Goal: Find specific page/section: Find specific page/section

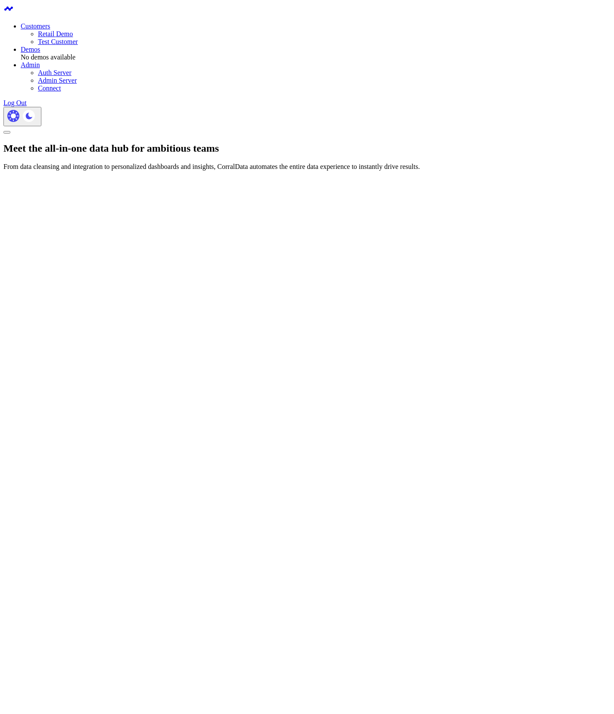
click at [203, 318] on body "Customers Retail Demo Test Customer Demos No demos available Admin Auth Server …" at bounding box center [306, 160] width 607 height 314
click at [348, 318] on body "Customers Retail Demo Test Customer Demos No demos available Admin Auth Server …" at bounding box center [306, 160] width 607 height 314
click at [286, 318] on body "Customers Retail Demo Test Customer Demos No demos available Admin Auth Server …" at bounding box center [306, 160] width 607 height 314
click at [88, 318] on body "Customers Retail Demo Test Customer Demos No demos available Admin Auth Server …" at bounding box center [306, 160] width 607 height 314
click at [36, 318] on body "Customers Retail Demo Test Customer Demos No demos available Admin Auth Server …" at bounding box center [306, 160] width 607 height 314
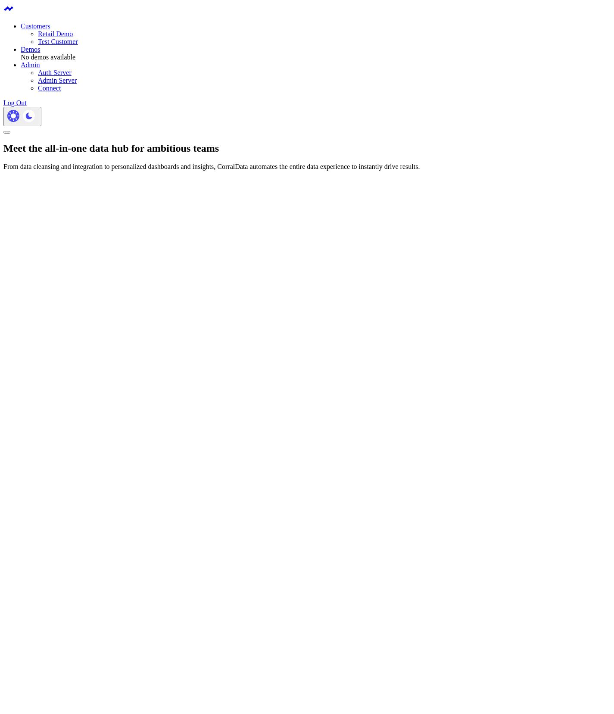
click at [118, 318] on body "Customers Retail Demo Test Customer Demos No demos available Admin Auth Server …" at bounding box center [306, 160] width 607 height 314
click at [488, 318] on body "Customers Retail Demo Test Customer Demos No demos available Admin Auth Server …" at bounding box center [306, 160] width 607 height 314
click at [271, 252] on div at bounding box center [306, 218] width 607 height 66
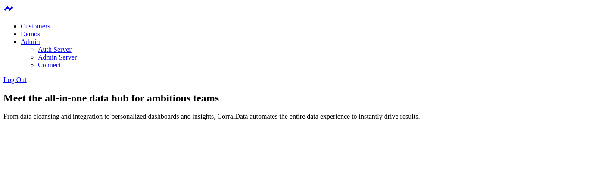
click at [130, 102] on div "Meet the all-in-one data hub for ambitious teams From data cleansing and integr…" at bounding box center [306, 106] width 607 height 28
click at [154, 120] on div "Meet the all-in-one data hub for ambitious teams From data cleansing and integr…" at bounding box center [306, 106] width 607 height 28
click at [124, 118] on div "Meet the all-in-one data hub for ambitious teams From data cleansing and integr…" at bounding box center [306, 106] width 607 height 28
click at [249, 120] on div "Meet the all-in-one data hub for ambitious teams From data cleansing and integr…" at bounding box center [306, 106] width 607 height 28
click at [103, 112] on div "Meet the all-in-one data hub for ambitious teams From data cleansing and integr…" at bounding box center [306, 106] width 607 height 28
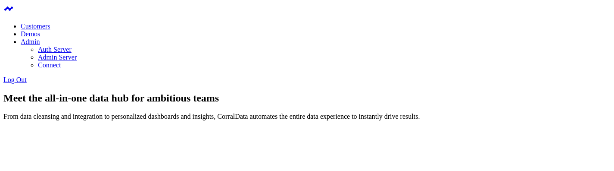
click at [106, 116] on div "Meet the all-in-one data hub for ambitious teams From data cleansing and integr…" at bounding box center [306, 106] width 607 height 28
click at [273, 107] on div "Meet the all-in-one data hub for ambitious teams From data cleansing and integr…" at bounding box center [306, 106] width 607 height 28
click at [79, 135] on div at bounding box center [306, 168] width 607 height 66
click at [58, 135] on div at bounding box center [306, 168] width 607 height 66
click at [61, 67] on link "Connect" at bounding box center [49, 64] width 23 height 7
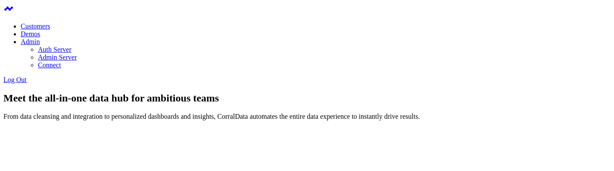
click at [237, 96] on div "Meet the all-in-one data hub for ambitious teams From data cleansing and integr…" at bounding box center [306, 106] width 607 height 28
click at [245, 100] on div "Meet the all-in-one data hub for ambitious teams From data cleansing and integr…" at bounding box center [306, 106] width 607 height 28
click at [157, 92] on section "Meet the all-in-one data hub for ambitious teams From data cleansing and integr…" at bounding box center [306, 146] width 607 height 109
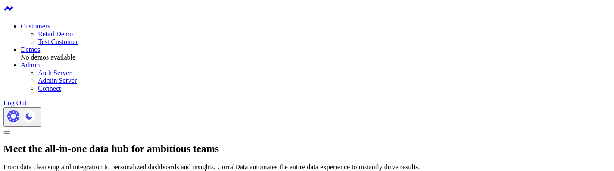
click at [137, 143] on div "Meet the all-in-one data hub for ambitious teams From data cleansing and integr…" at bounding box center [306, 157] width 607 height 28
